Goal: Find contact information: Find contact information

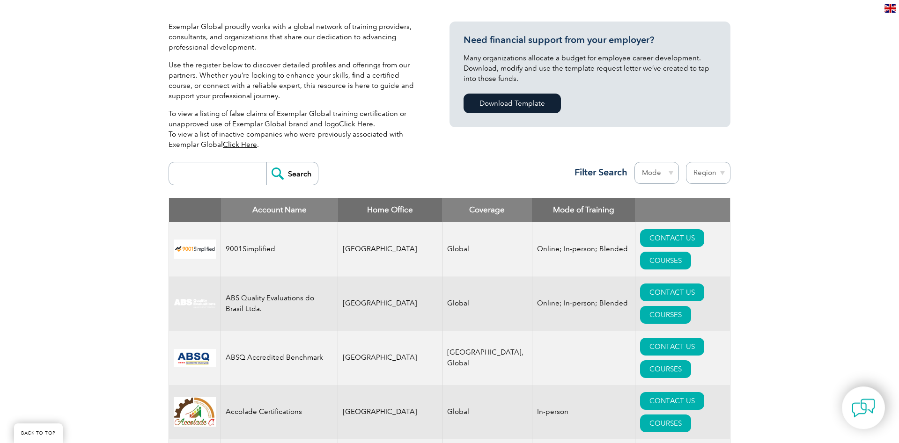
scroll to position [239, 0]
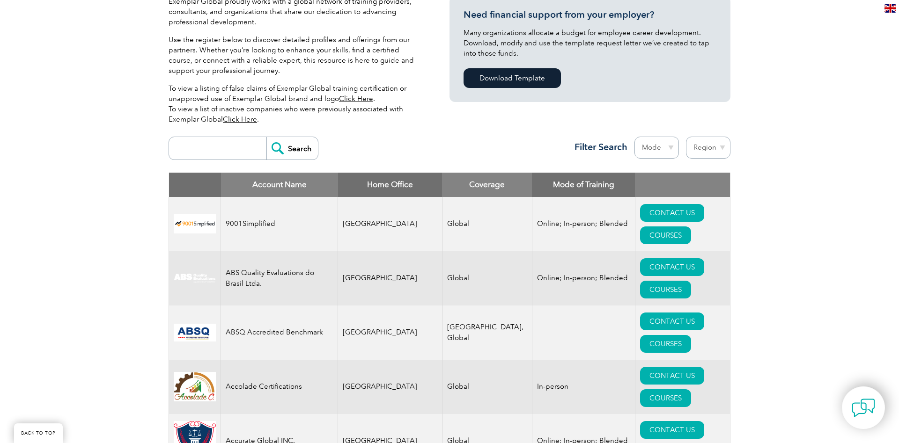
click at [664, 147] on select "Mode Online In-person Blended" at bounding box center [656, 148] width 44 height 22
click at [686, 137] on select "Region Australia Bahrain Bangladesh Brazil Canada Colombia Dominican Republic E…" at bounding box center [708, 148] width 44 height 22
click at [450, 143] on div "Search Region Australia Bahrain Bangladesh Brazil Canada Colombia Dominican Rep…" at bounding box center [449, 152] width 562 height 41
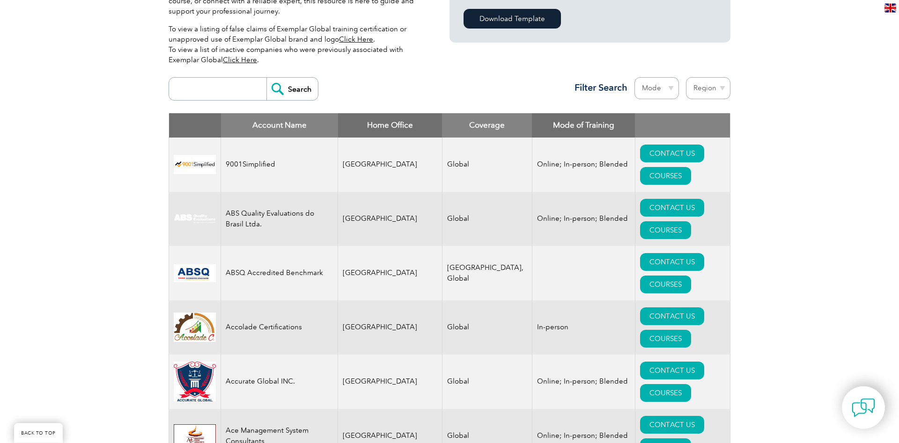
scroll to position [334, 0]
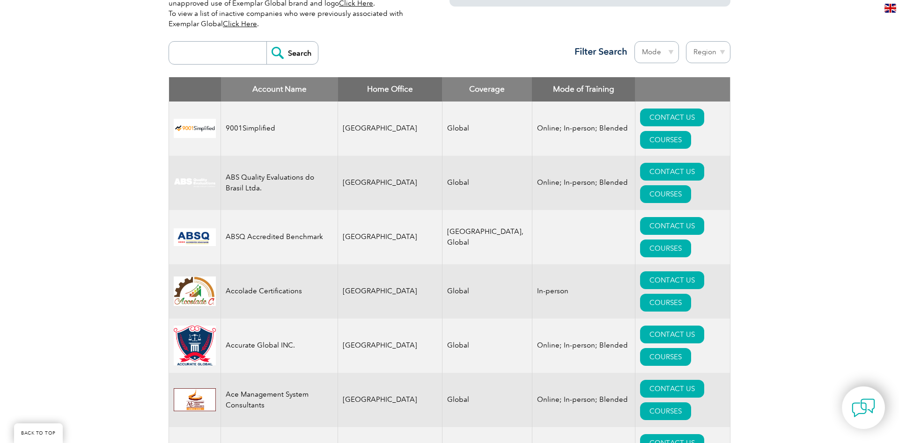
click at [634, 41] on select "Mode Online In-person Blended" at bounding box center [656, 52] width 44 height 22
click at [686, 41] on select "Region Australia Bahrain Bangladesh Brazil Canada Colombia Dominican Republic E…" at bounding box center [708, 52] width 44 height 22
click at [634, 41] on select "Mode Online In-person Blended" at bounding box center [656, 52] width 44 height 22
click at [653, 59] on select "Mode Online In-person Blended" at bounding box center [656, 52] width 44 height 22
click at [640, 163] on link "CONTACT US" at bounding box center [672, 172] width 64 height 18
